Goal: Navigation & Orientation: Find specific page/section

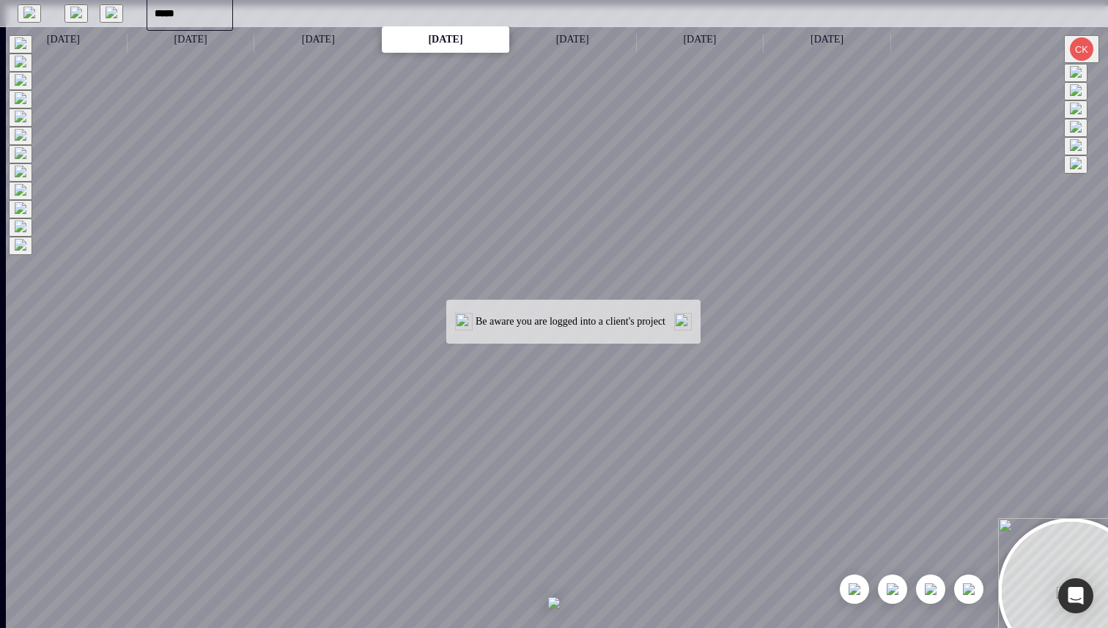
click at [28, 10] on img at bounding box center [29, 13] width 12 height 12
